Goal: Task Accomplishment & Management: Use online tool/utility

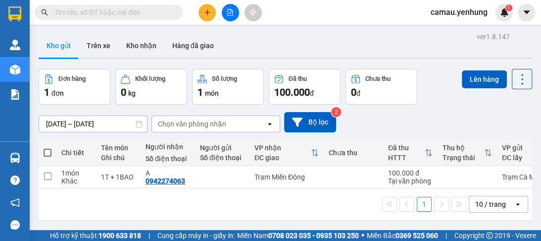
click at [506, 208] on div "10 / trang" at bounding box center [491, 204] width 45 height 16
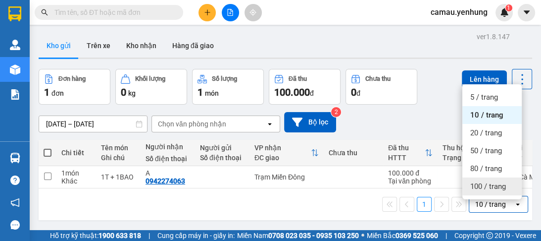
click at [481, 187] on span "100 / trang" at bounding box center [488, 186] width 36 height 10
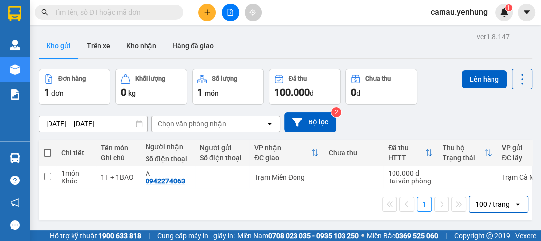
click at [338, 146] on div "Chưa thu" at bounding box center [354, 153] width 50 height 20
click at [492, 206] on div "100 / trang" at bounding box center [492, 204] width 35 height 10
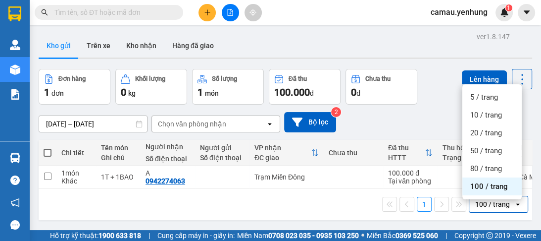
click at [483, 185] on span "100 / trang" at bounding box center [489, 186] width 38 height 10
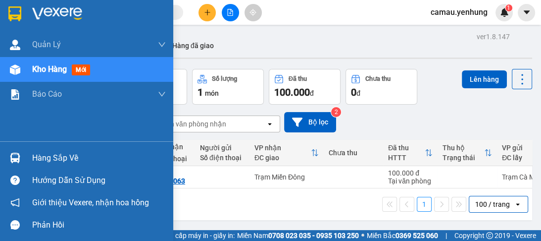
click at [15, 69] on img at bounding box center [15, 69] width 10 height 10
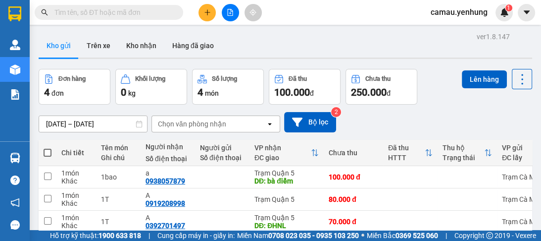
scroll to position [69, 0]
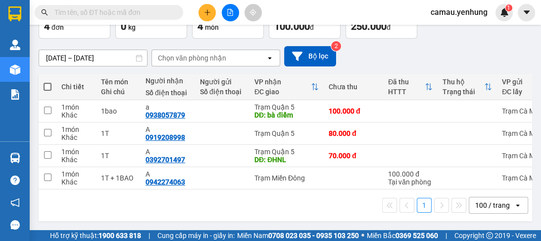
click at [44, 83] on span at bounding box center [48, 87] width 8 height 8
click at [48, 82] on input "checkbox" at bounding box center [48, 82] width 0 height 0
checkbox input "true"
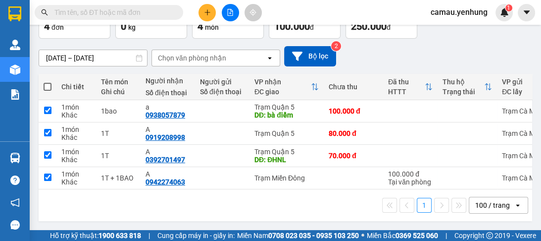
checkbox input "true"
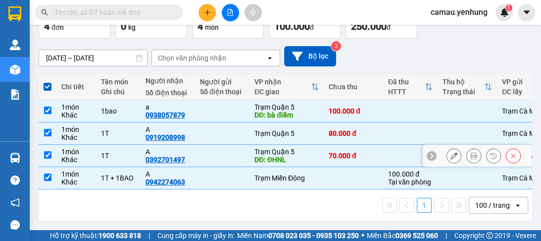
scroll to position [0, 0]
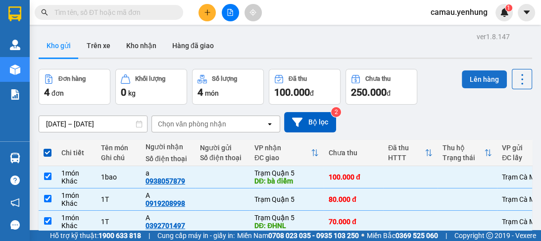
click at [487, 76] on button "Lên hàng" at bounding box center [484, 79] width 45 height 18
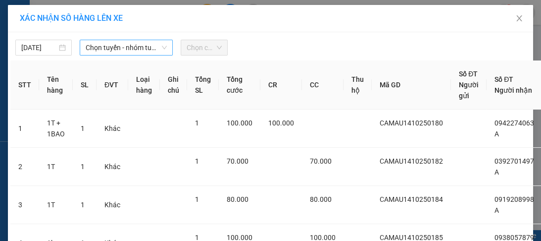
click at [161, 45] on icon "down" at bounding box center [164, 48] width 6 height 6
click at [161, 48] on icon "down" at bounding box center [164, 48] width 6 height 6
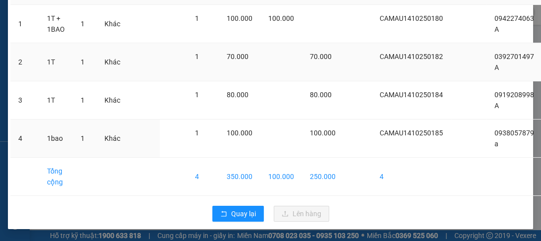
scroll to position [31, 0]
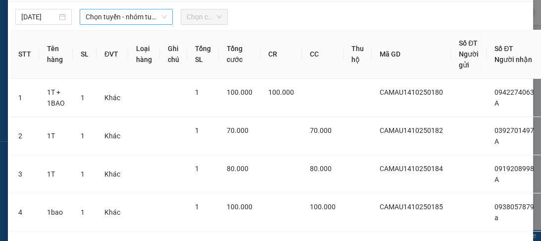
click at [161, 16] on icon "down" at bounding box center [164, 17] width 6 height 6
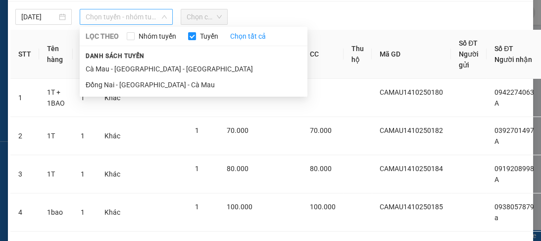
click at [153, 15] on span "Chọn tuyến - nhóm tuyến" at bounding box center [126, 16] width 81 height 15
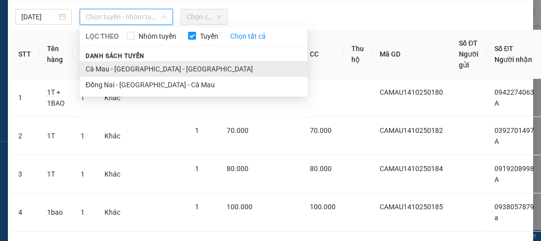
click at [150, 65] on li "Cà Mau - [GEOGRAPHIC_DATA] - [GEOGRAPHIC_DATA]" at bounding box center [194, 69] width 228 height 16
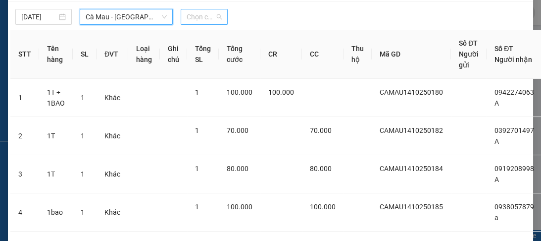
click at [217, 16] on span "Chọn chuyến" at bounding box center [204, 16] width 35 height 15
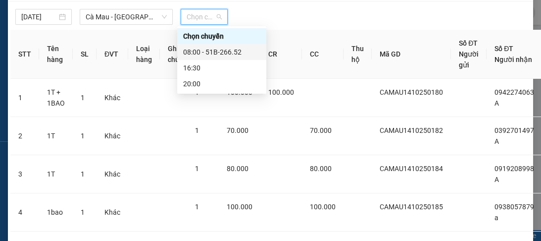
click at [219, 54] on div "08:00 - 51B-266.52" at bounding box center [221, 52] width 77 height 11
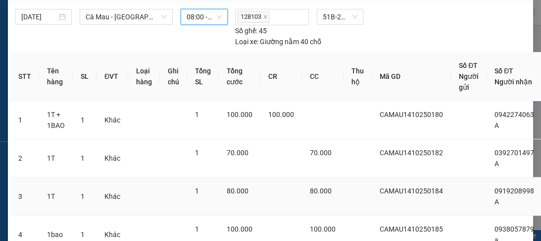
scroll to position [132, 0]
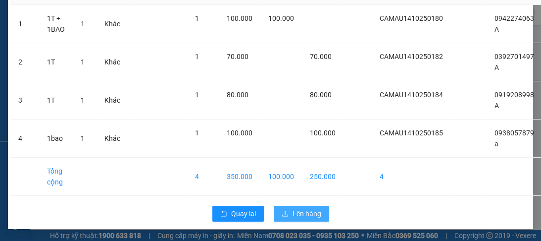
click at [311, 211] on span "Lên hàng" at bounding box center [307, 213] width 29 height 11
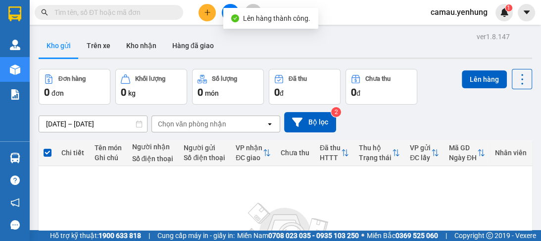
click at [241, 39] on div "Kho gửi Trên xe Kho nhận Hàng đã giao" at bounding box center [286, 47] width 494 height 26
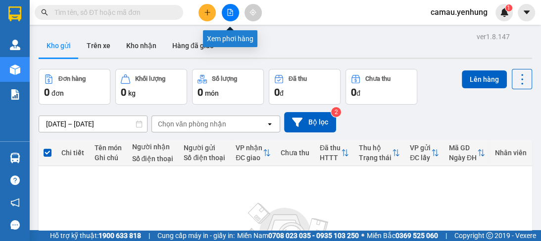
click at [224, 15] on button at bounding box center [230, 12] width 17 height 17
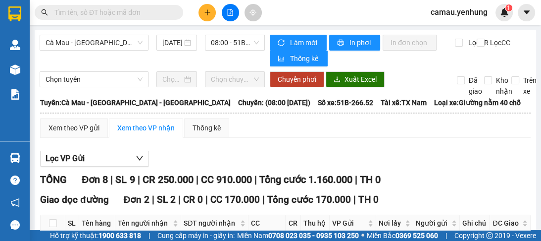
scroll to position [119, 0]
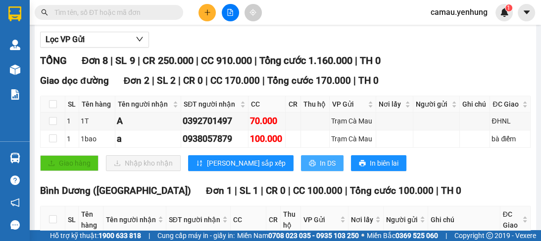
click at [320, 160] on span "In DS" at bounding box center [328, 162] width 16 height 11
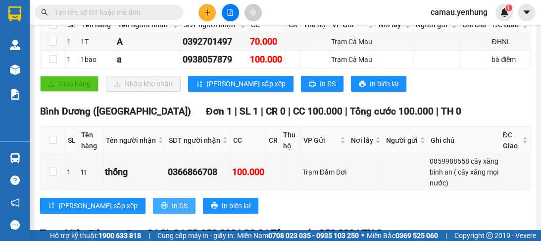
click at [172, 208] on span "In DS" at bounding box center [180, 205] width 16 height 11
